Goal: Information Seeking & Learning: Learn about a topic

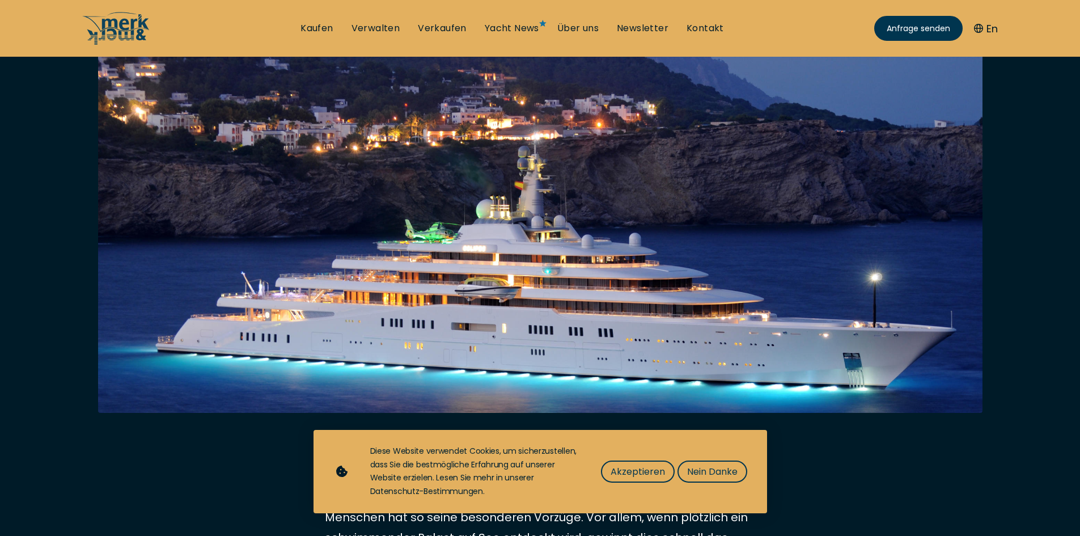
scroll to position [340, 0]
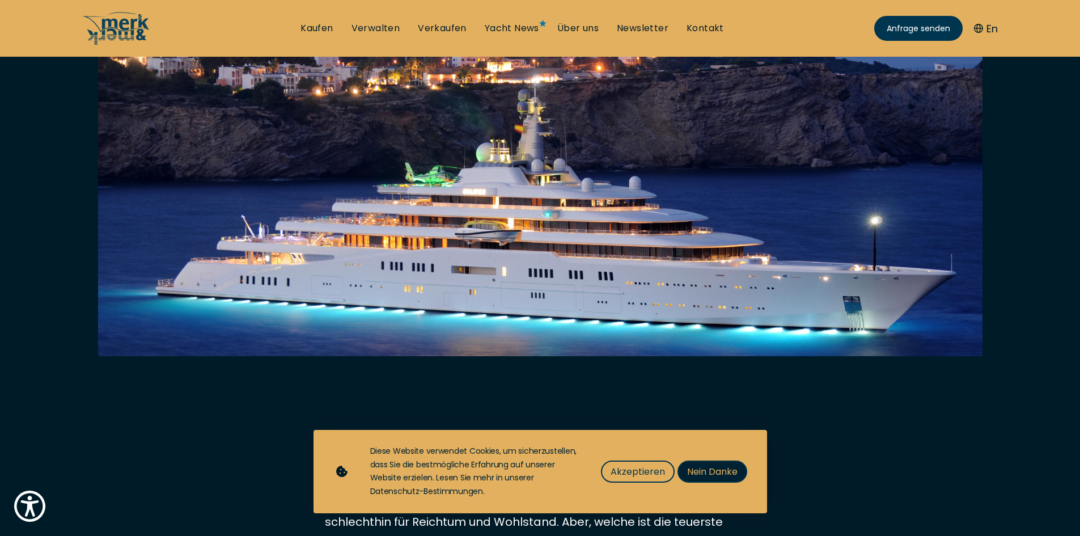
click at [707, 470] on span "Nein Danke" at bounding box center [712, 471] width 50 height 14
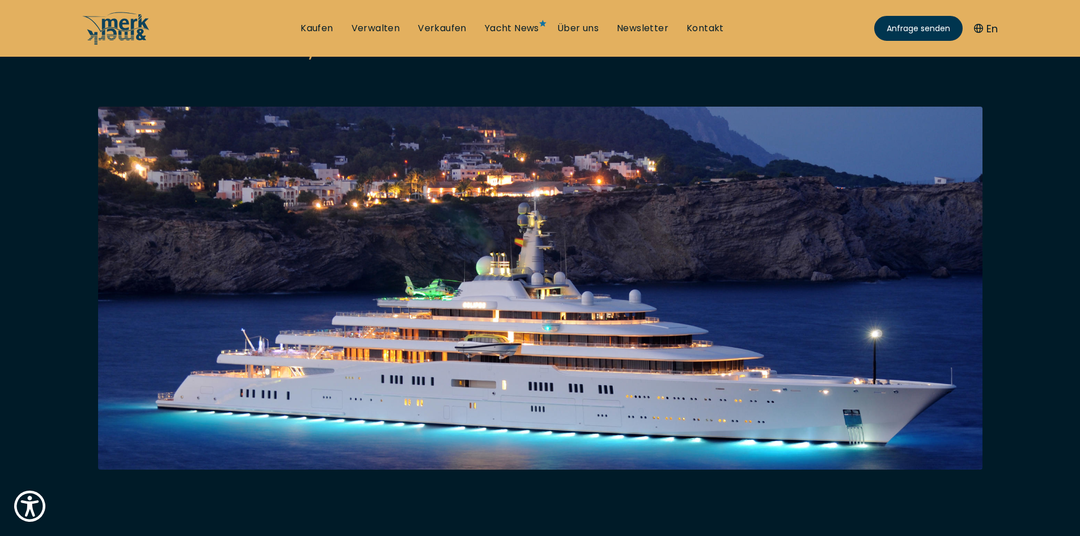
scroll to position [284, 0]
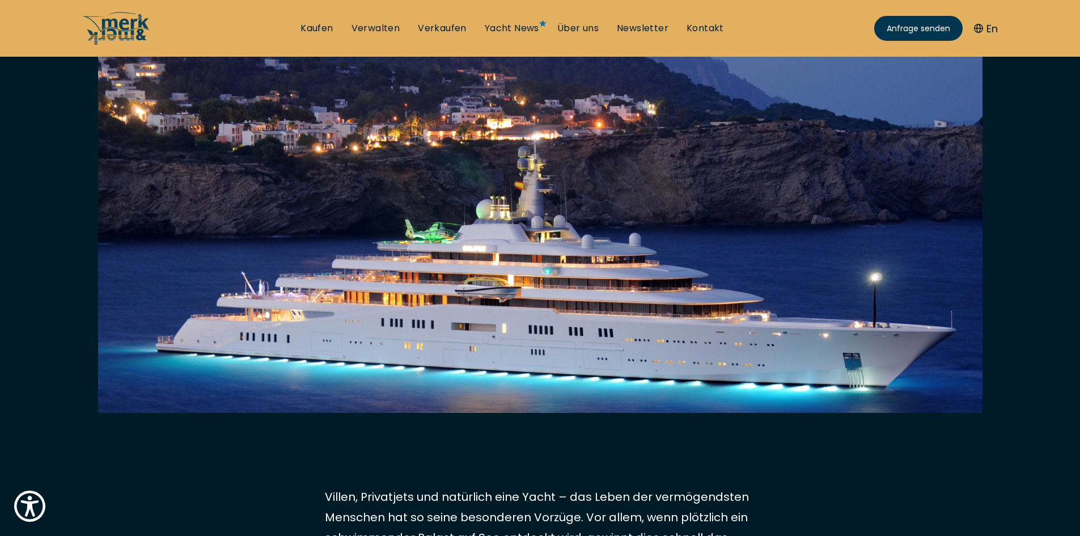
click at [599, 214] on img at bounding box center [540, 344] width 885 height 588
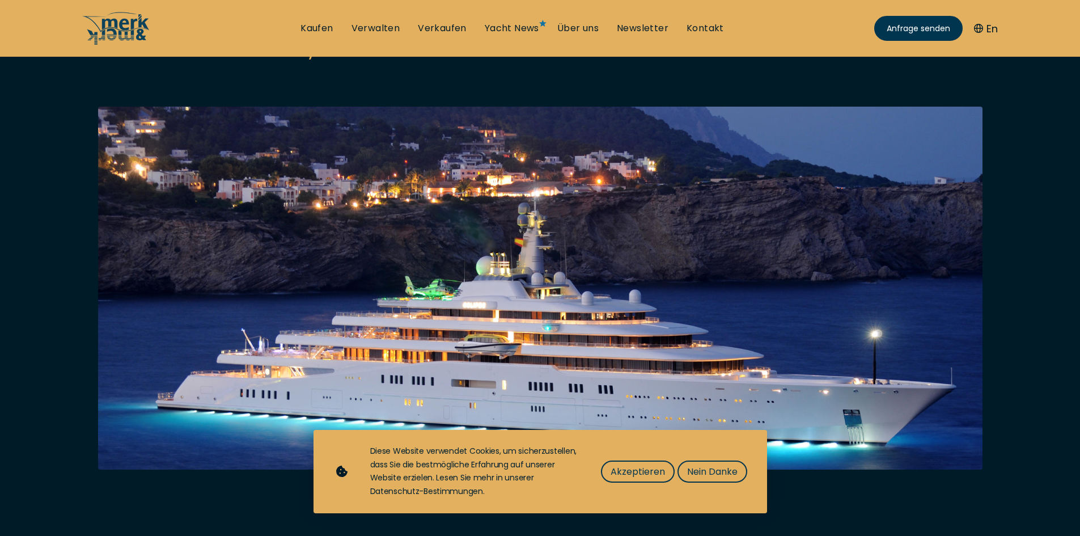
scroll to position [284, 0]
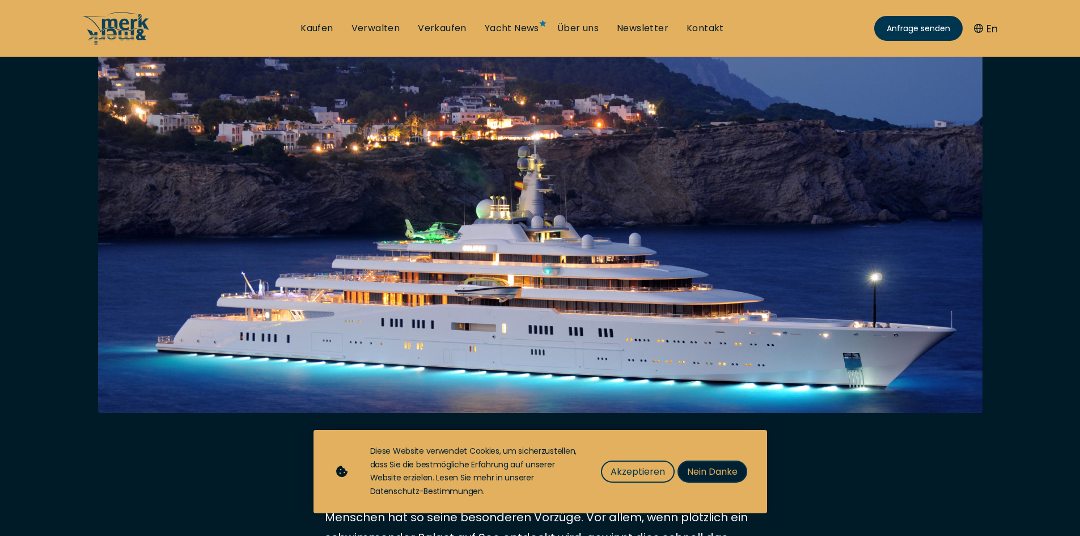
click at [738, 469] on button "Nein Danke" at bounding box center [713, 471] width 70 height 22
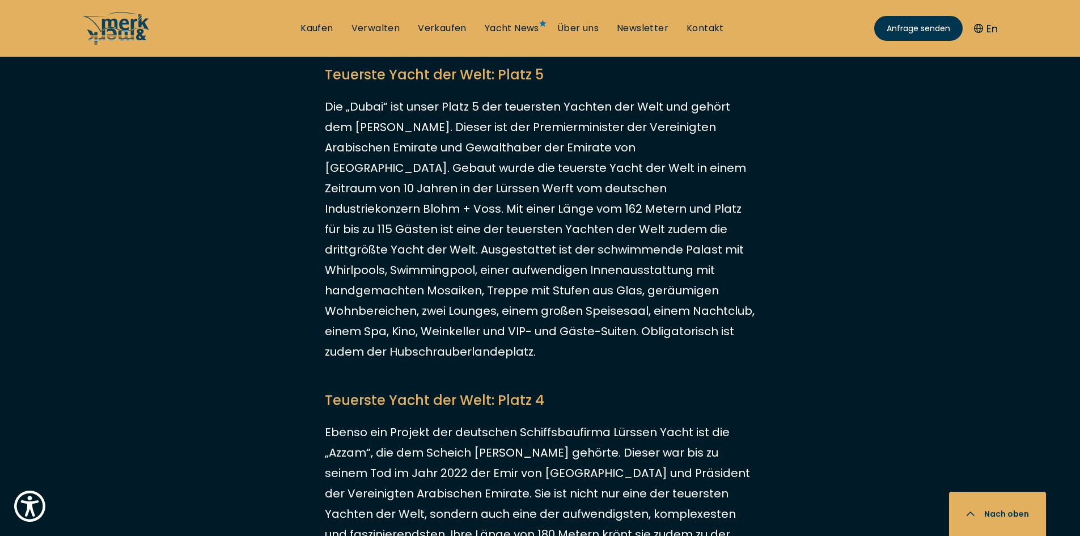
scroll to position [964, 0]
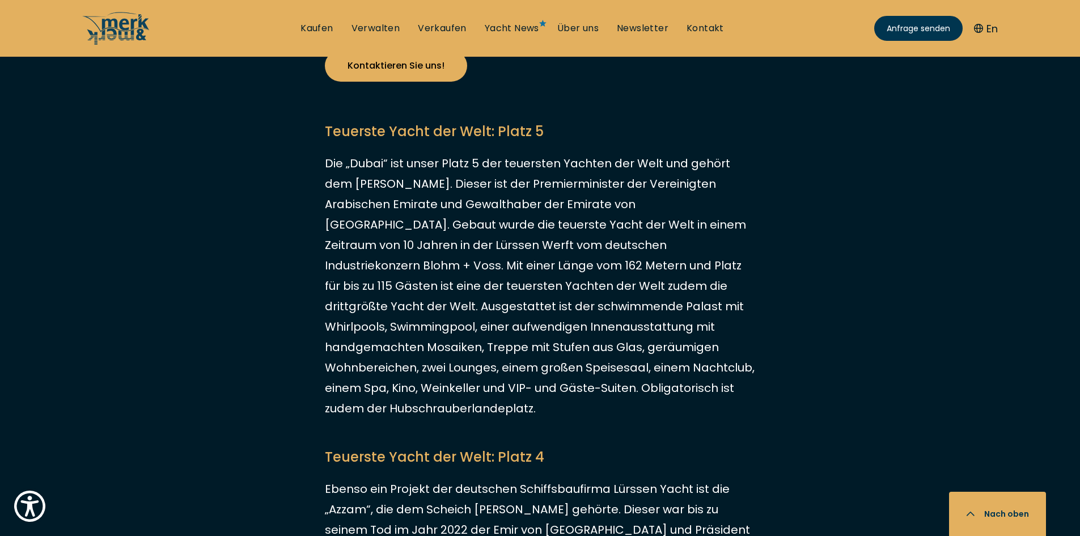
drag, startPoint x: 324, startPoint y: 160, endPoint x: 578, endPoint y: 399, distance: 349.0
copy p "Die „Dubai“ ist unser Platz 5 der teuersten Yachten der Welt und gehört dem [PE…"
